Goal: Information Seeking & Learning: Learn about a topic

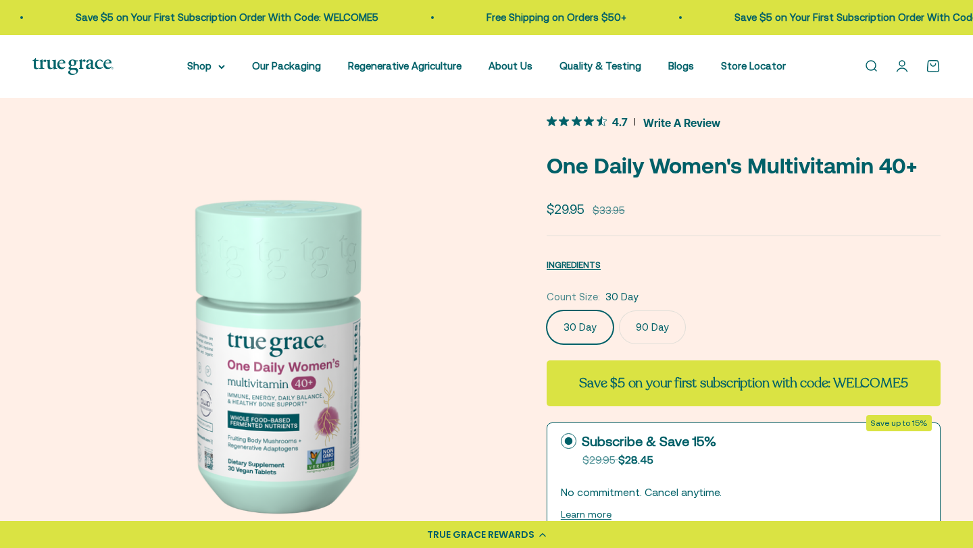
scroll to position [19, 0]
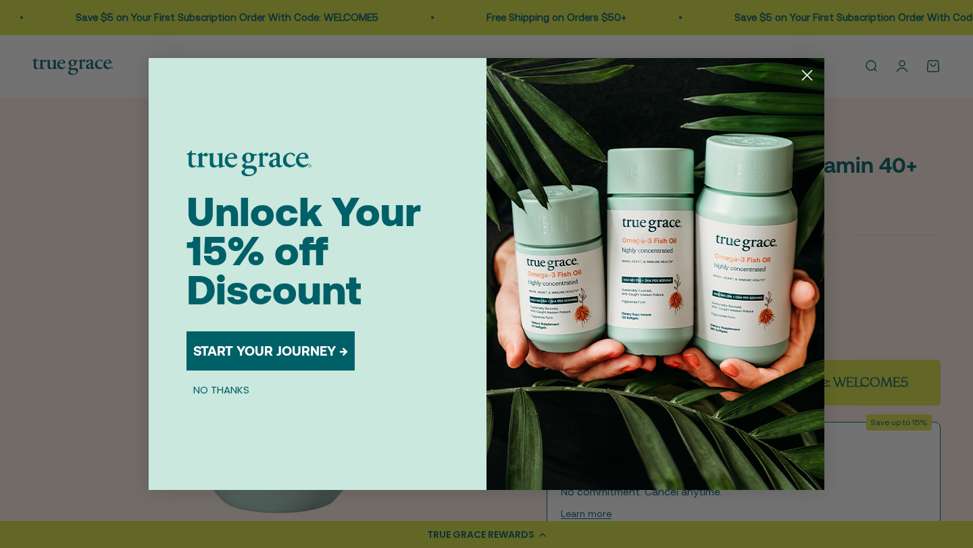
click at [809, 74] on circle "Close dialog" at bounding box center [807, 75] width 22 height 22
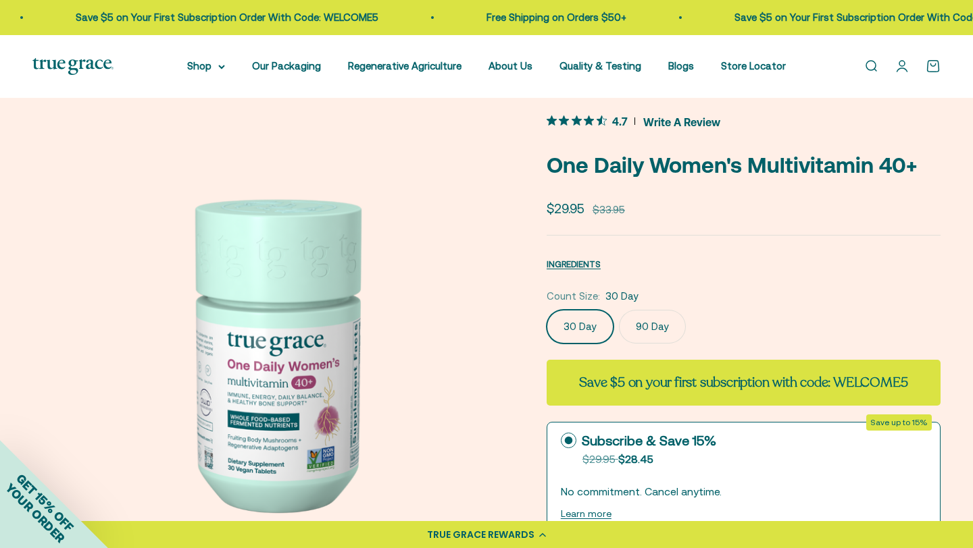
click at [659, 328] on label "90 Day" at bounding box center [652, 327] width 67 height 34
click at [546, 310] on input "90 Day" at bounding box center [546, 309] width 1 height 1
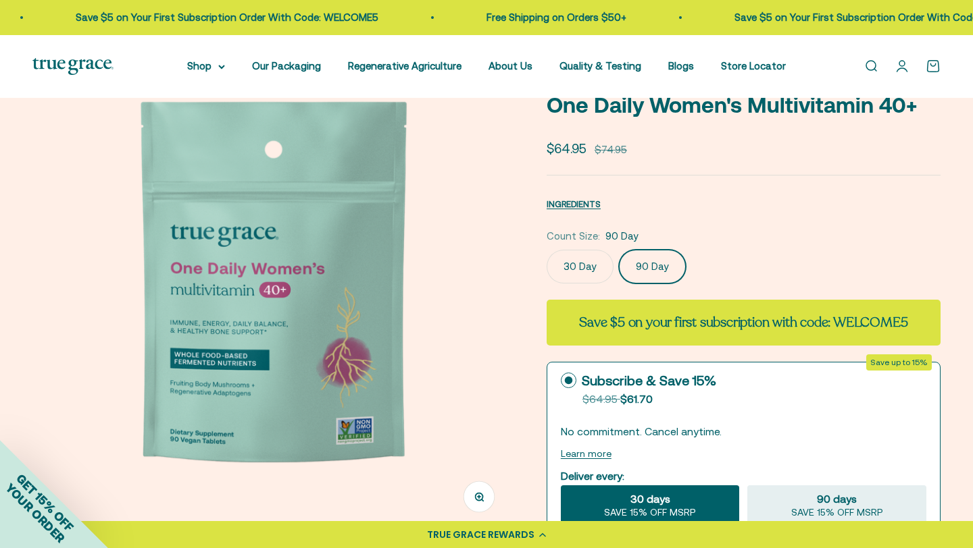
scroll to position [93, 0]
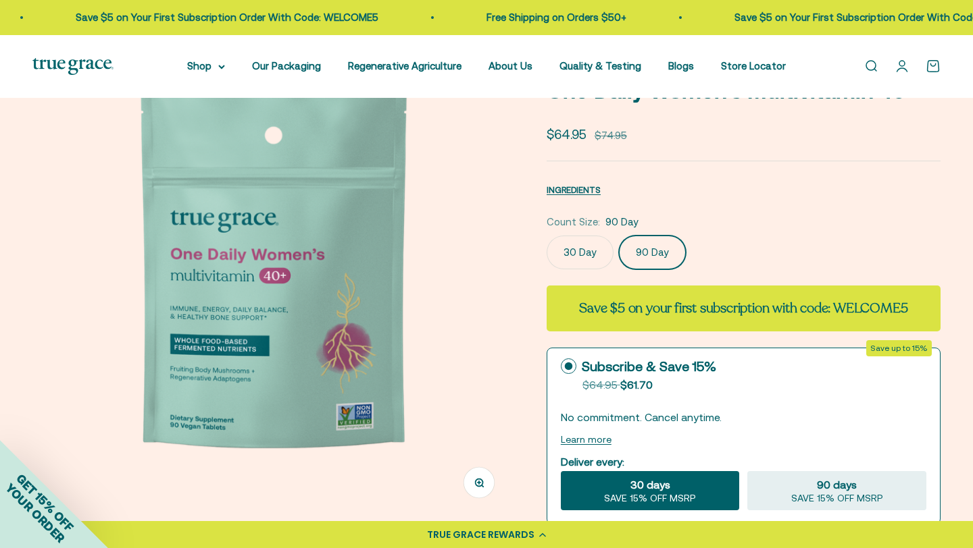
click at [602, 245] on label "30 Day" at bounding box center [579, 253] width 67 height 34
click at [546, 236] on input "30 Day" at bounding box center [546, 235] width 1 height 1
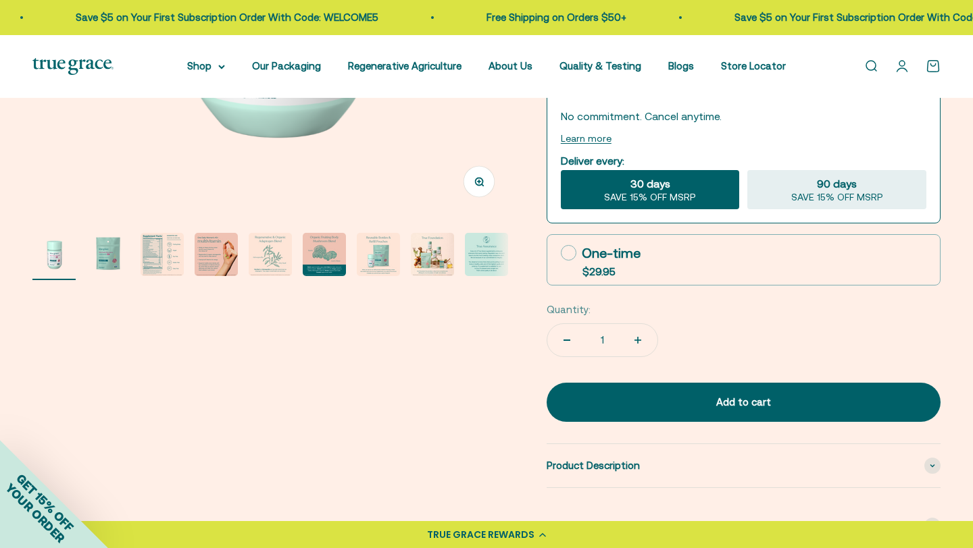
scroll to position [433, 0]
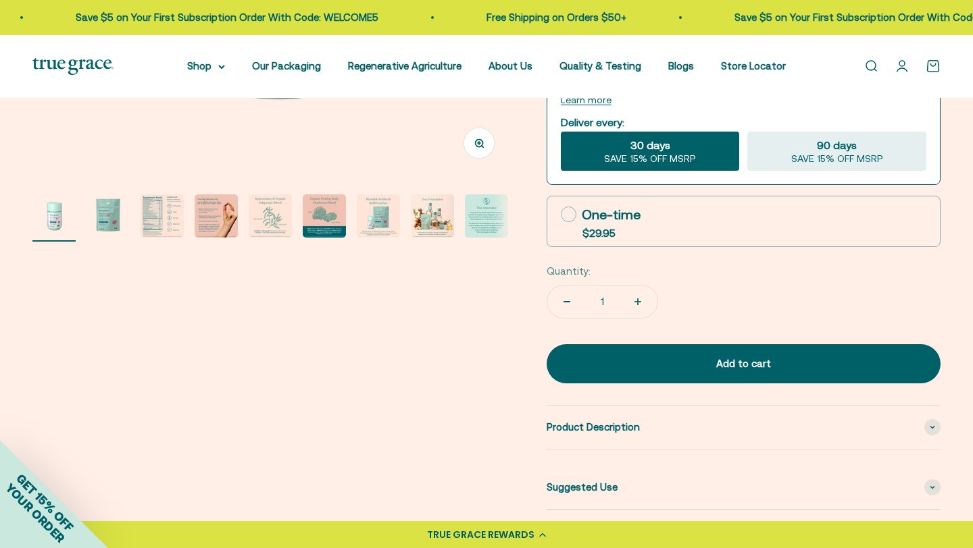
click at [317, 218] on img "Go to item 6" at bounding box center [324, 216] width 43 height 43
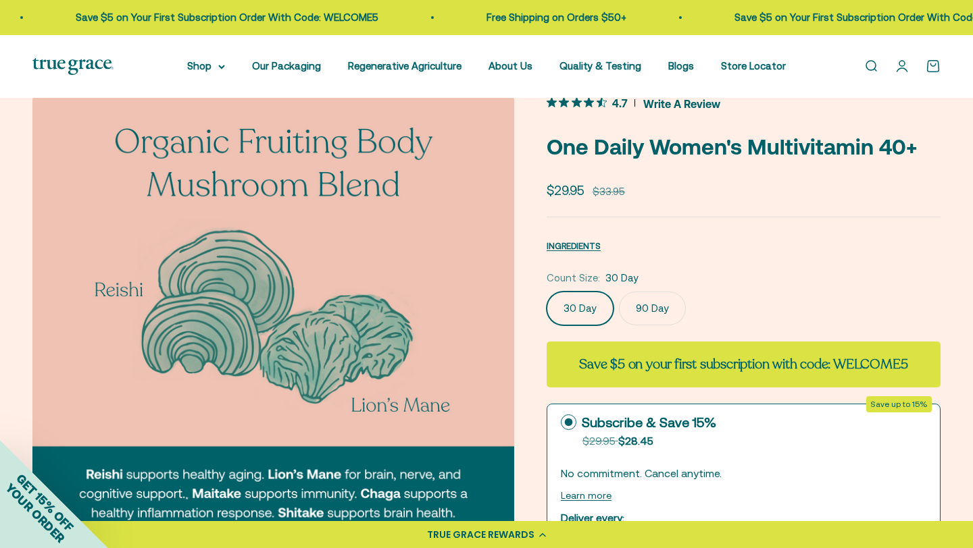
scroll to position [0, 0]
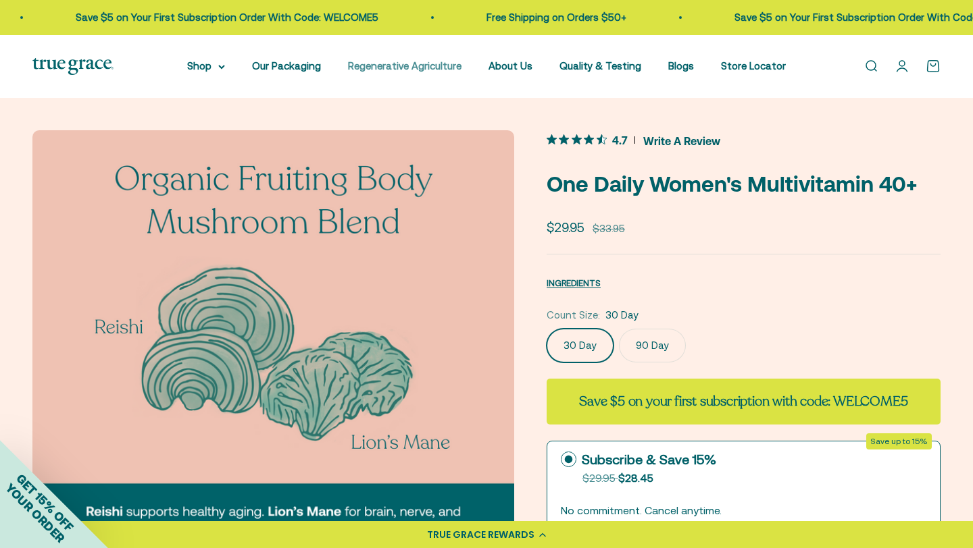
click at [380, 66] on link "Regenerative Agriculture" at bounding box center [404, 65] width 113 height 11
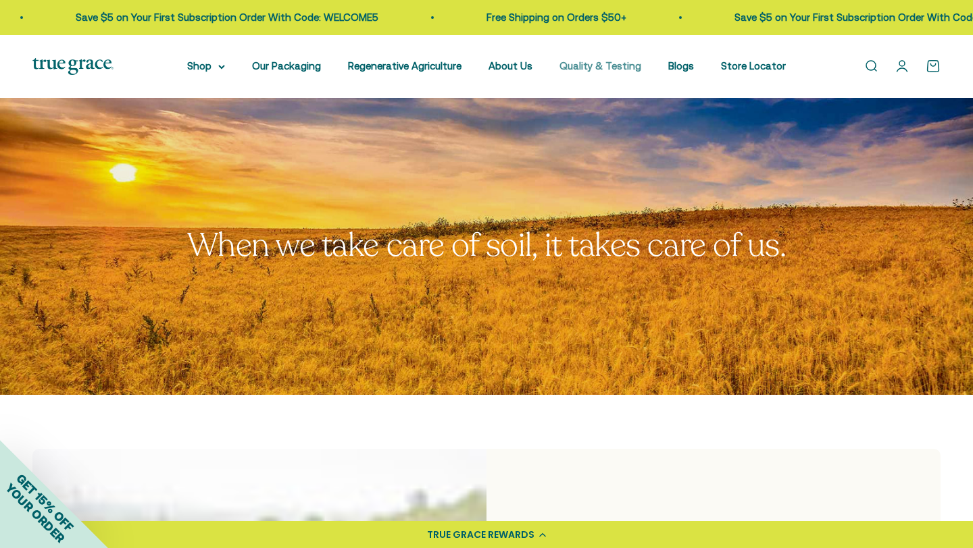
click at [622, 68] on link "Quality & Testing" at bounding box center [600, 65] width 82 height 11
